Goal: Information Seeking & Learning: Learn about a topic

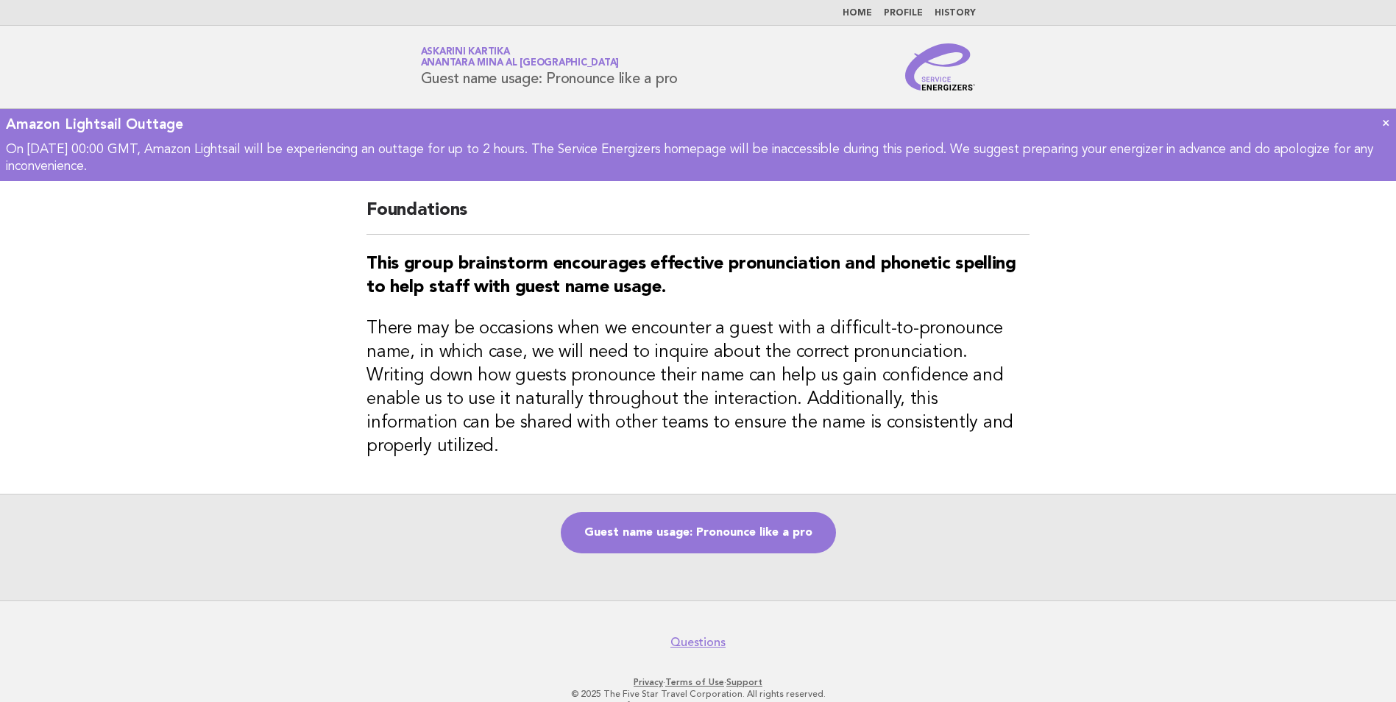
click at [869, 16] on link "Home" at bounding box center [857, 13] width 29 height 9
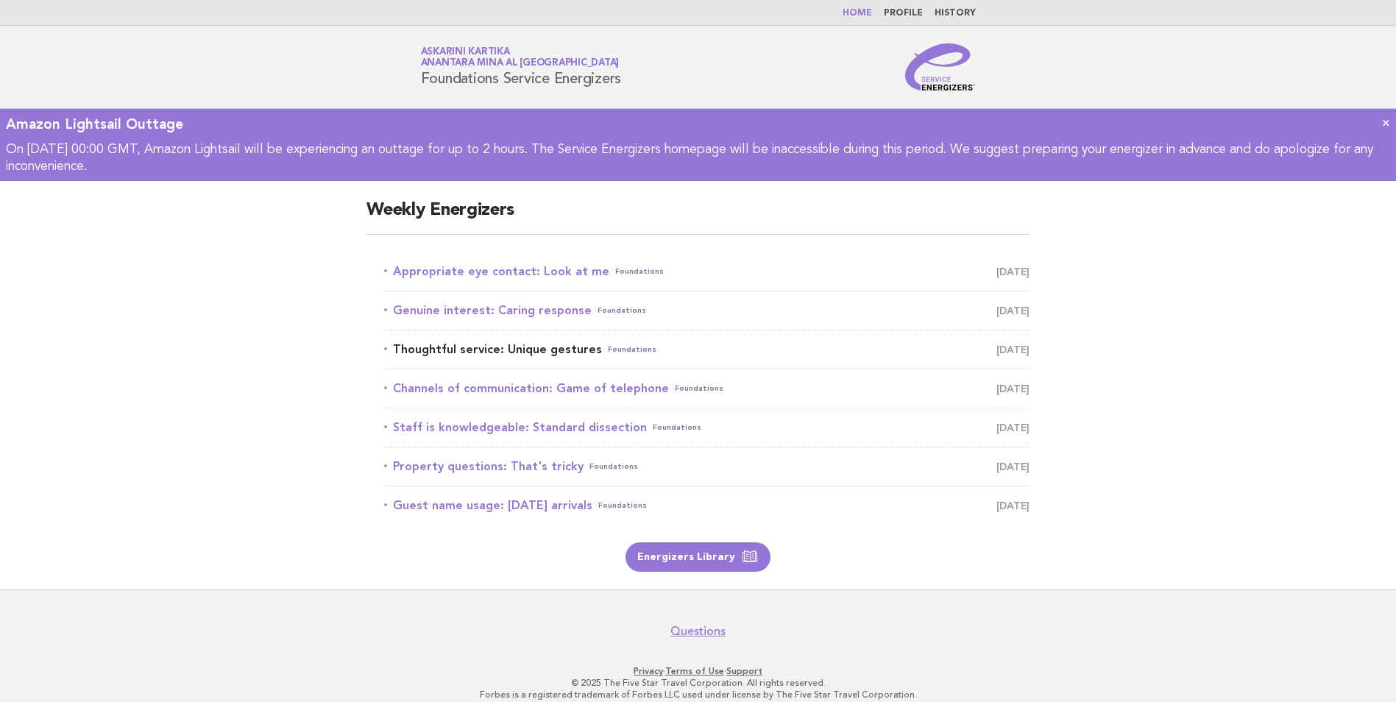
drag, startPoint x: 487, startPoint y: 313, endPoint x: 537, endPoint y: 339, distance: 56.3
click at [487, 313] on link "Genuine interest: Caring response Foundations August 27" at bounding box center [706, 310] width 645 height 21
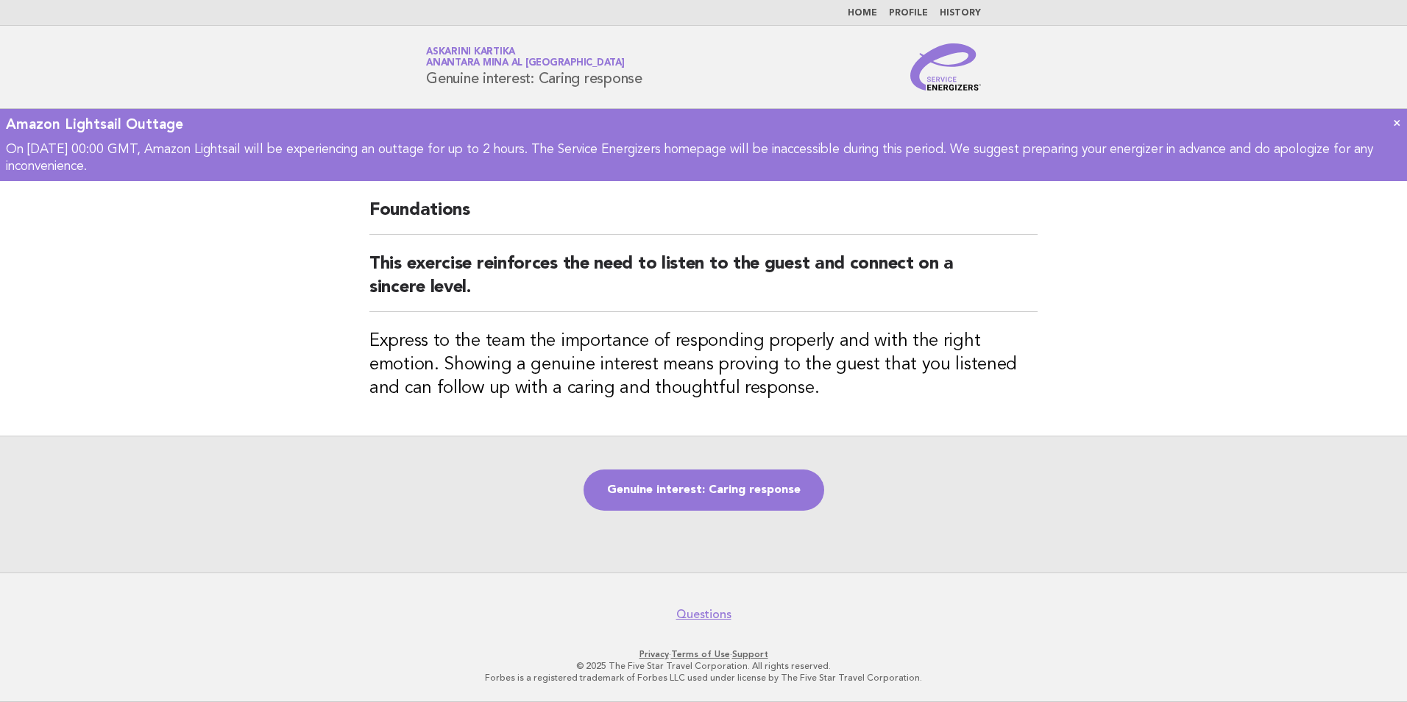
drag, startPoint x: 653, startPoint y: 73, endPoint x: 427, endPoint y: 82, distance: 226.1
click at [427, 82] on h1 "Service Energizers Askarini Kartika Anantara Mina al [GEOGRAPHIC_DATA] Genuine …" at bounding box center [534, 67] width 216 height 38
copy h1 "Genuine interest: Caring response"
